Goal: Ask a question: Seek information or help from site administrators or community

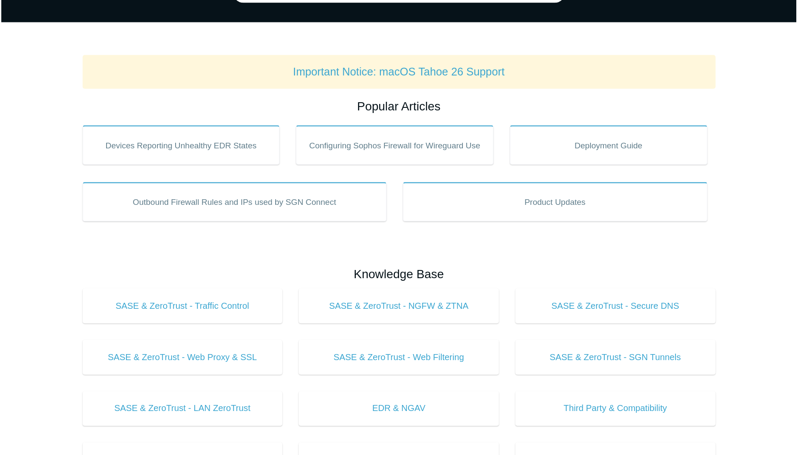
scroll to position [92, 0]
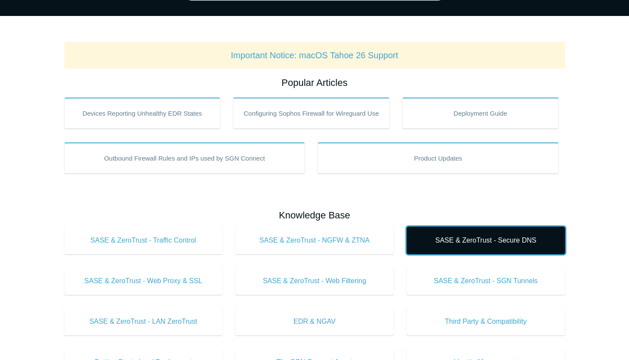
click at [468, 248] on link "SASE & ZeroTrust - Secure DNS" at bounding box center [485, 240] width 158 height 28
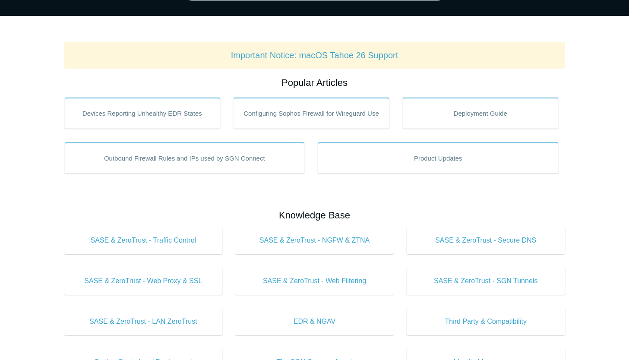
click at [124, 209] on h2 "Knowledge Base" at bounding box center [314, 215] width 500 height 14
click at [362, 36] on main "Todyl Support Center How Can We Help? Search Important Notice: macOS Tahoe 26 S…" at bounding box center [314, 311] width 629 height 747
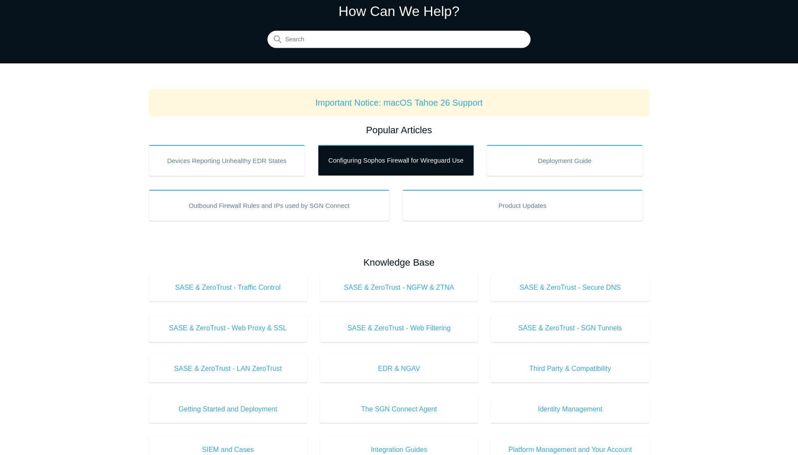
scroll to position [0, 0]
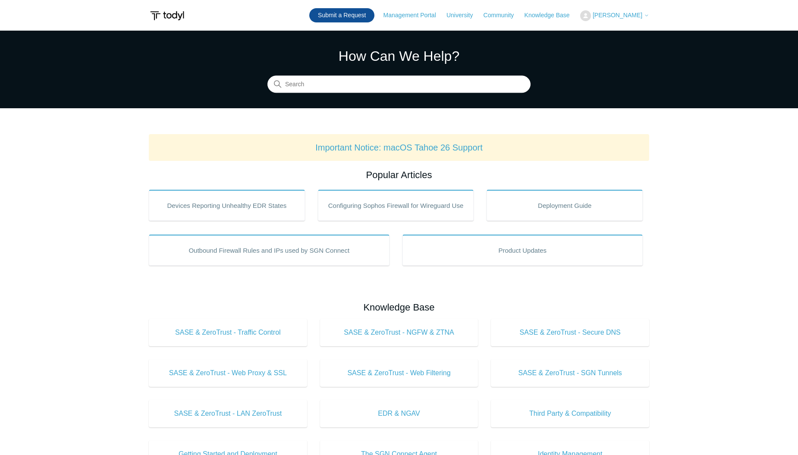
click at [353, 12] on link "Submit a Request" at bounding box center [341, 15] width 65 height 14
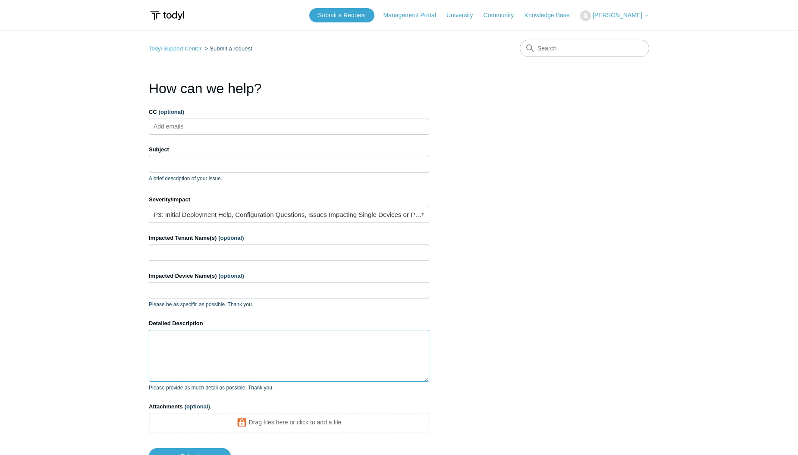
click at [263, 339] on textarea "Detailed Description" at bounding box center [289, 356] width 280 height 52
paste textarea "Hi [PERSON_NAME], We were able to get the SIEM reporting piece sorted out with …"
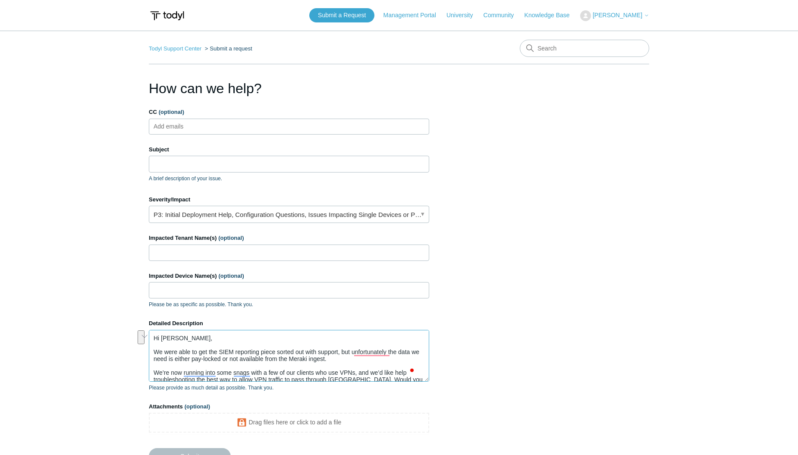
drag, startPoint x: 350, startPoint y: 362, endPoint x: 127, endPoint y: 343, distance: 224.2
click at [127, 343] on main "Todyl Support Center Submit a request How can we help? CC (optional) Add emails…" at bounding box center [399, 253] width 798 height 445
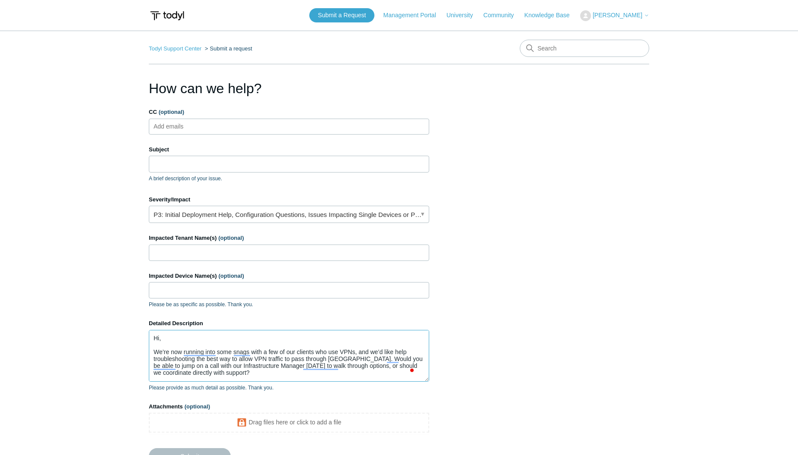
scroll to position [13, 0]
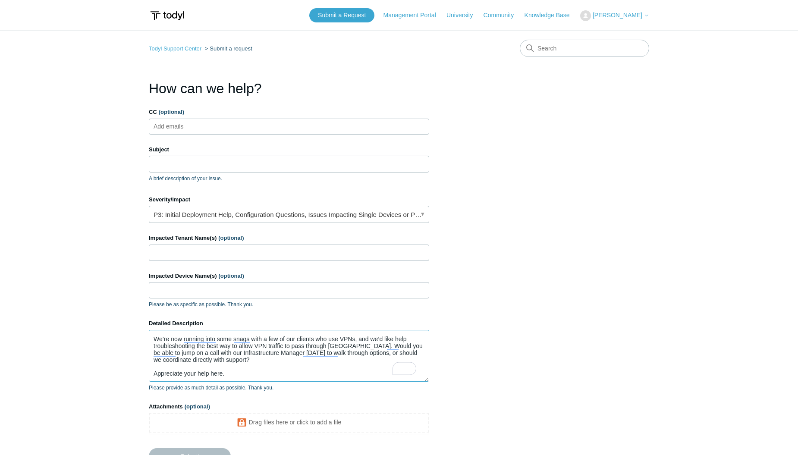
click at [285, 357] on textarea "Hi, We’re now running into some snags with a few of our clients who use VPNs, a…" at bounding box center [289, 356] width 280 height 52
click at [308, 357] on textarea "Hi, We’re now running into some snags with a few of our clients who use VPNs, a…" at bounding box center [289, 356] width 280 height 52
click at [312, 355] on textarea "Hi, We’re now running into some snags with a few of our clients who use VPNs, a…" at bounding box center [289, 356] width 280 height 52
click at [279, 362] on textarea "Hi, We’re now running into some snags with a few of our clients who use VPNs, a…" at bounding box center [289, 356] width 280 height 52
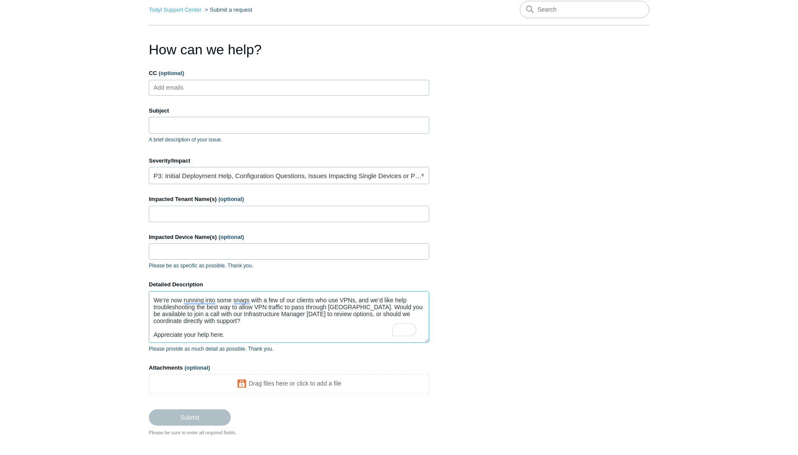
scroll to position [75, 0]
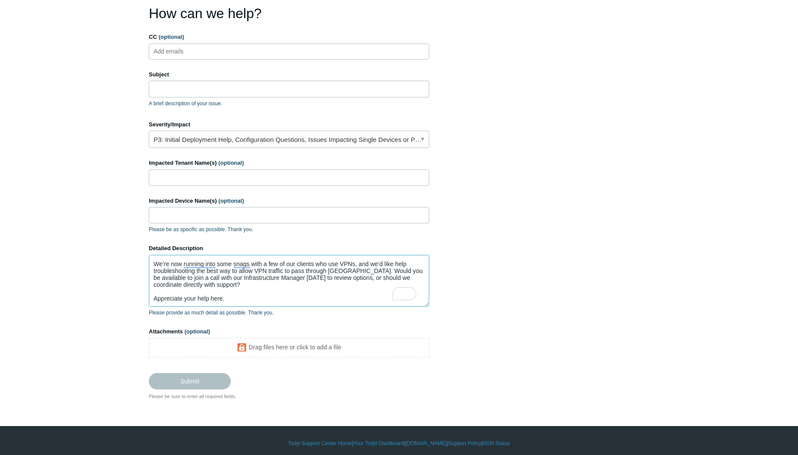
type textarea "Hi, We’re now running into some snags with a few of our clients who use VPNs, a…"
click at [259, 177] on input "Impacted Tenant Name(s) (optional)" at bounding box center [289, 178] width 280 height 16
click at [309, 178] on input "Cero Balance, Pennisula Health Care, Consumer Attorney MArket group" at bounding box center [289, 178] width 280 height 16
click at [330, 176] on input "Cero Balance, Pennisula Health Care, Consumer Attorney Marketing group" at bounding box center [289, 178] width 280 height 16
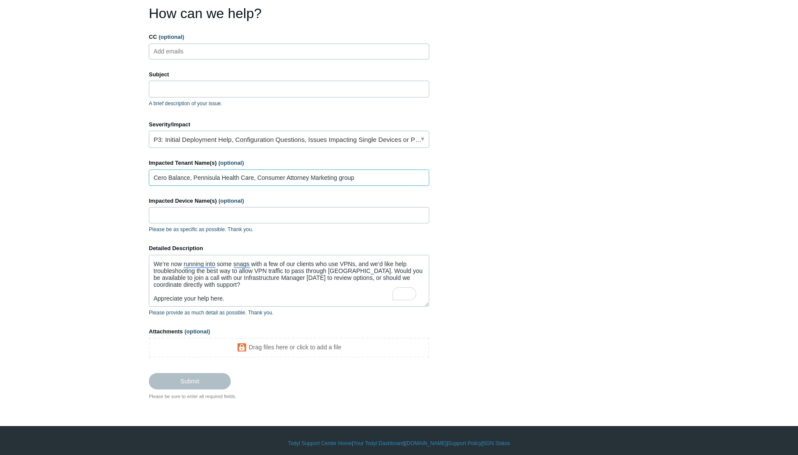
type input "Cero Balance, Pennisula Health Care, Consumer Attorney Marketing group"
click at [312, 197] on label "Impacted Device Name(s) (optional)" at bounding box center [289, 201] width 280 height 9
click at [312, 207] on input "Impacted Device Name(s) (optional)" at bounding box center [289, 215] width 280 height 16
click at [222, 90] on input "Subject" at bounding box center [289, 89] width 280 height 16
click at [223, 93] on input "Subject" at bounding box center [289, 89] width 280 height 16
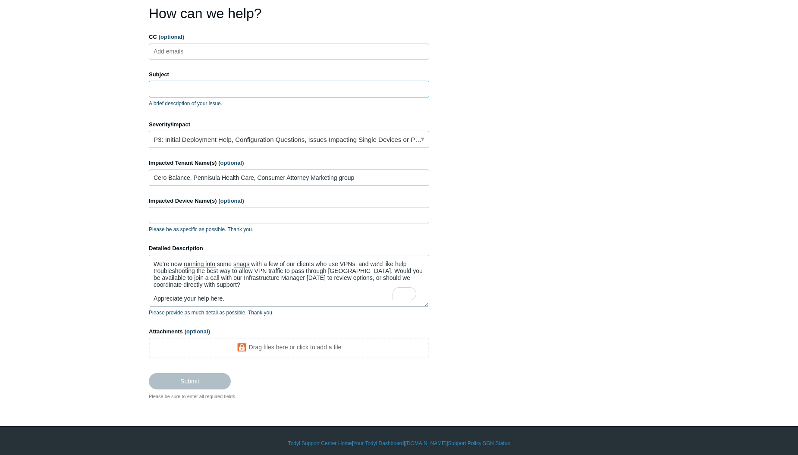
paste input "Request for Support on VPN Traffic with Todyl"
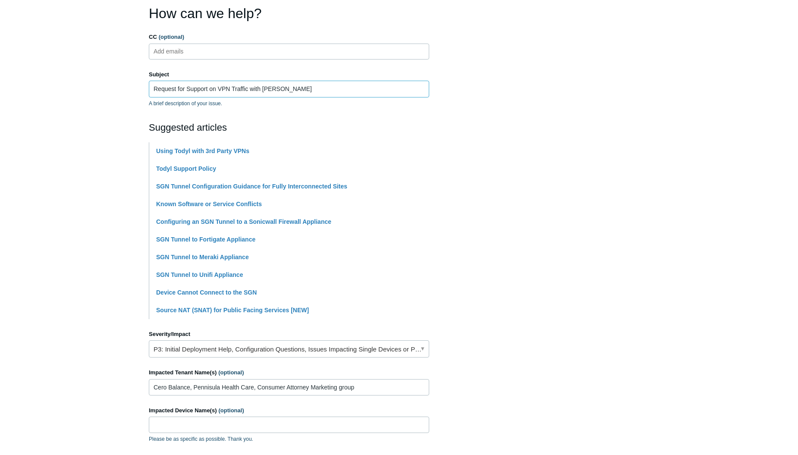
scroll to position [282, 0]
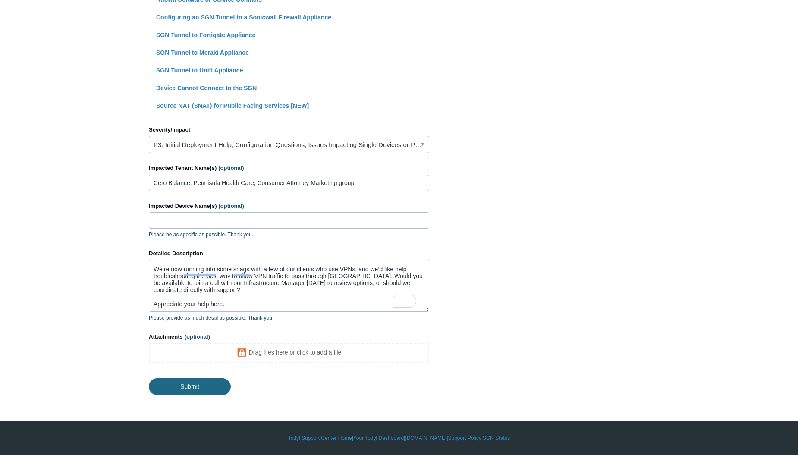
type input "Request for Support on VPN Traffic with Todyl"
click at [198, 388] on input "Submit" at bounding box center [190, 385] width 82 height 17
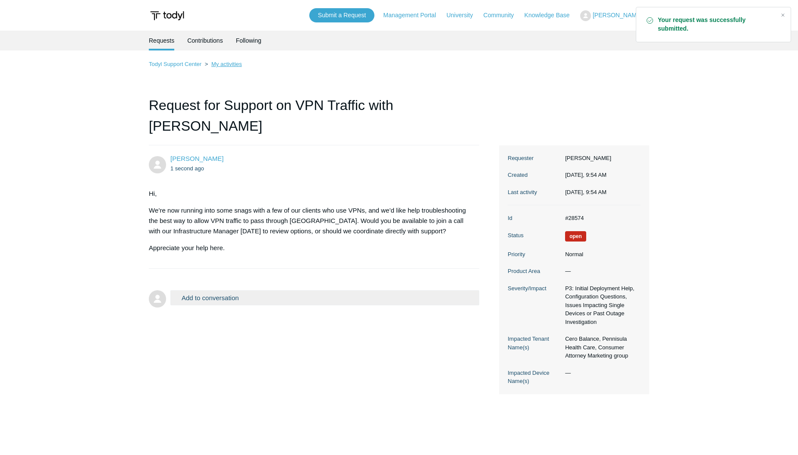
click at [228, 63] on link "My activities" at bounding box center [226, 64] width 31 height 6
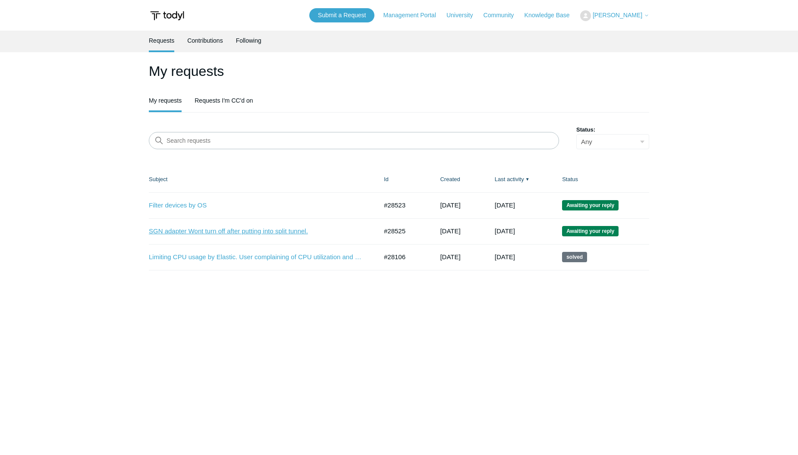
click at [256, 233] on link "SGN adapter Wont turn off after putting into split tunnel." at bounding box center [257, 231] width 216 height 10
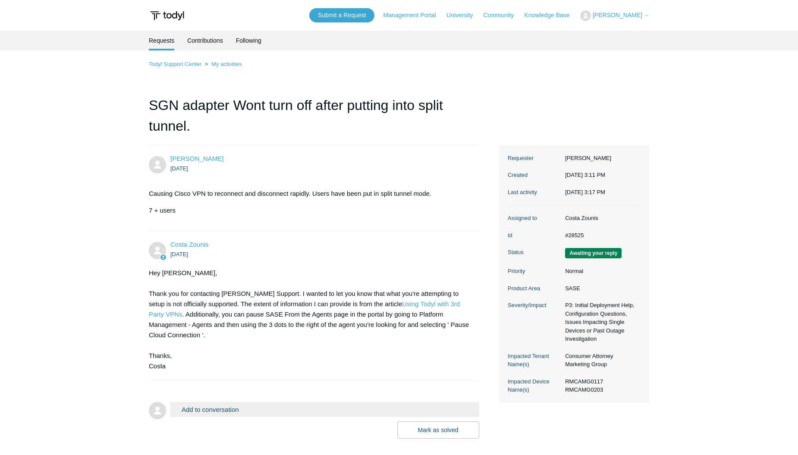
click at [242, 410] on button "Add to conversation" at bounding box center [324, 409] width 309 height 15
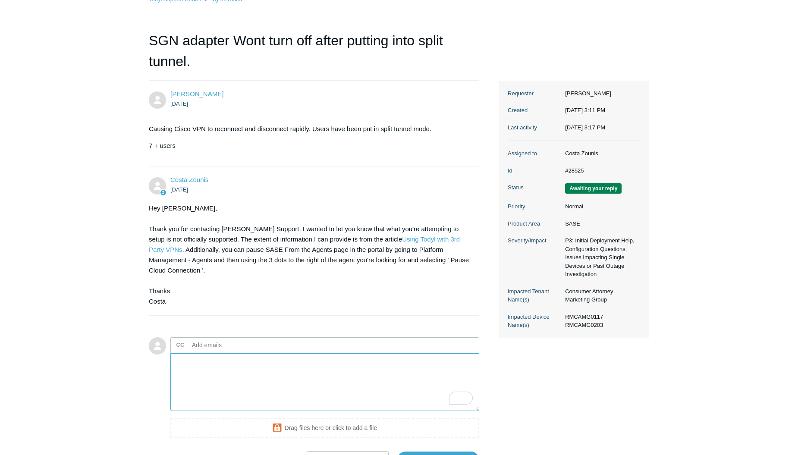
click at [239, 393] on textarea "To enrich screen reader interactions, please activate Accessibility in Grammarl…" at bounding box center [324, 382] width 309 height 58
paste textarea "Request for Support on VPN Traffic with [PERSON_NAME]"
type textarea "Request for Support on VPN Traffic with [PERSON_NAME]"
drag, startPoint x: 310, startPoint y: 362, endPoint x: 94, endPoint y: 333, distance: 217.5
click at [94, 333] on main "Requests Contributions Following Todyl Support Center My activities SGN adapter…" at bounding box center [399, 217] width 798 height 503
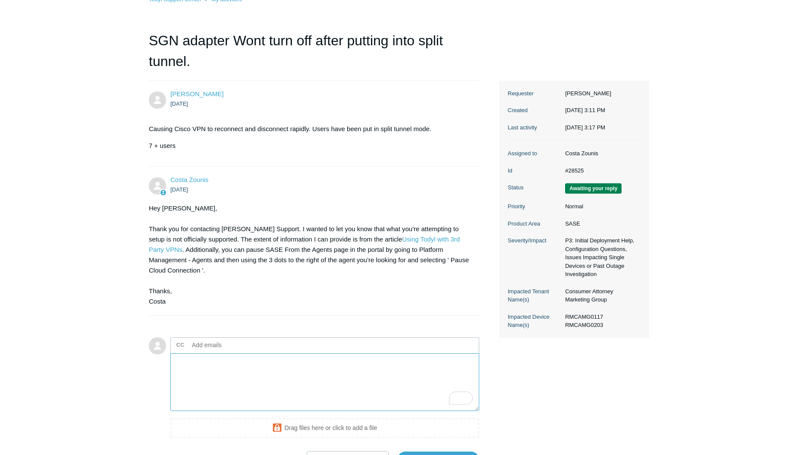
paste textarea "We’re now running into some snags with a few of our clients who use VPNs, and w…"
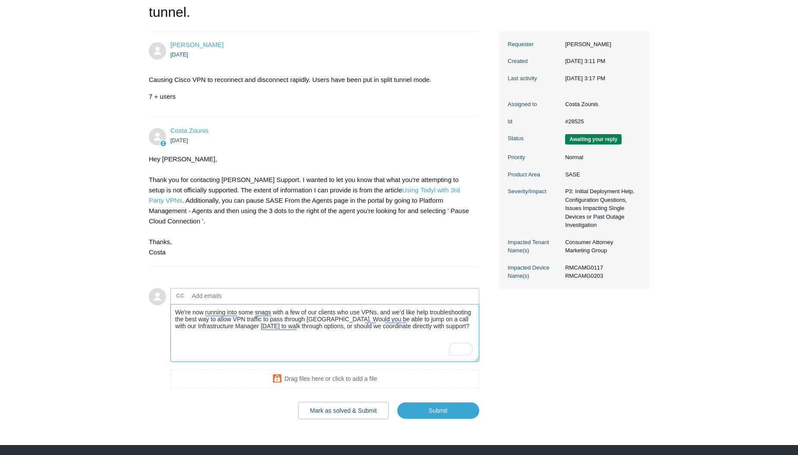
scroll to position [138, 0]
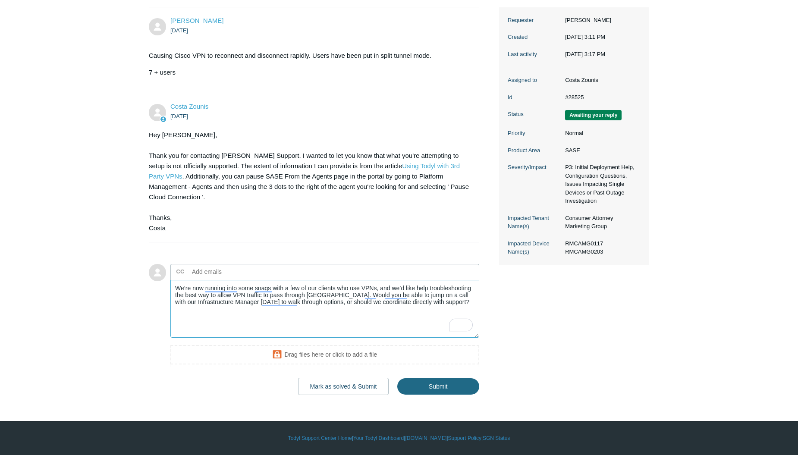
type textarea "We’re now running into some snags with a few of our clients who use VPNs, and w…"
click at [465, 390] on input "Submit" at bounding box center [438, 386] width 82 height 17
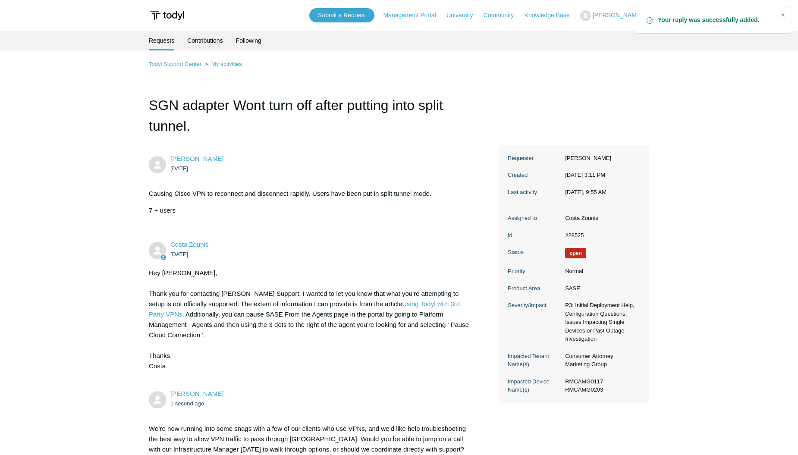
click at [327, 164] on ul "[DATE]" at bounding box center [320, 168] width 300 height 10
click at [184, 61] on link "Todyl Support Center" at bounding box center [175, 64] width 53 height 6
